Goal: Task Accomplishment & Management: Complete application form

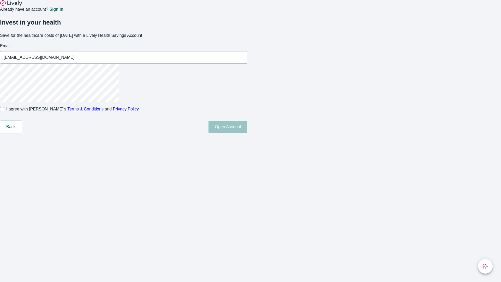
click at [4, 111] on input "I agree with Lively’s Terms & Conditions and Privacy Policy" at bounding box center [2, 109] width 4 height 4
checkbox input "true"
click at [247, 133] on button "Open Account" at bounding box center [227, 127] width 39 height 13
type input "[EMAIL_ADDRESS][DOMAIN_NAME]"
click at [4, 111] on input "I agree with Lively’s Terms & Conditions and Privacy Policy" at bounding box center [2, 109] width 4 height 4
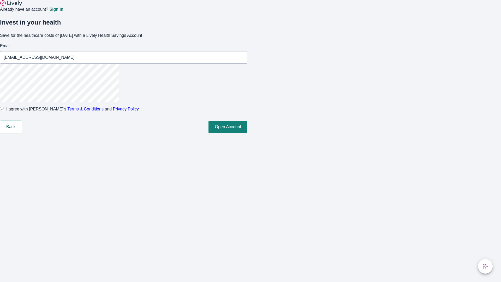
checkbox input "false"
type input "[EMAIL_ADDRESS][DOMAIN_NAME]"
click at [4, 111] on input "I agree with Lively’s Terms & Conditions and Privacy Policy" at bounding box center [2, 109] width 4 height 4
checkbox input "true"
click at [247, 133] on button "Open Account" at bounding box center [227, 127] width 39 height 13
